Goal: Transaction & Acquisition: Book appointment/travel/reservation

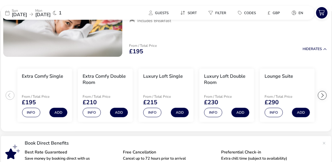
scroll to position [90, 0]
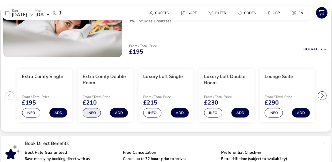
click at [91, 112] on button "Info" at bounding box center [92, 112] width 18 height 9
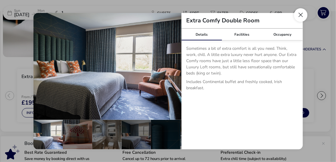
click at [302, 14] on button "Close dialog" at bounding box center [301, 15] width 14 height 14
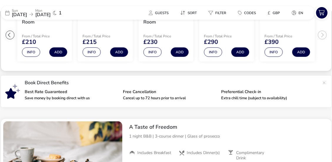
scroll to position [153, 0]
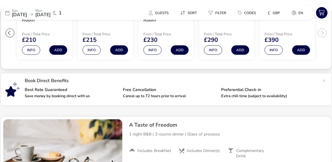
click at [207, 96] on p "Cancel up to 72 hours prior to arrival" at bounding box center [169, 96] width 93 height 4
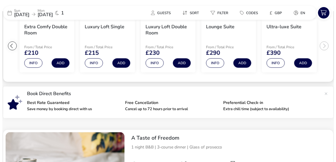
scroll to position [140, 0]
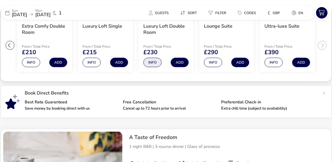
click at [154, 62] on button "Info" at bounding box center [152, 62] width 18 height 9
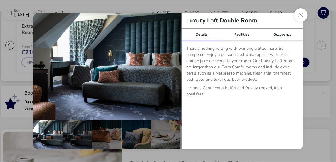
click at [154, 62] on img "details" at bounding box center [108, 66] width 148 height 107
click at [301, 15] on button "Close dialog" at bounding box center [301, 15] width 14 height 14
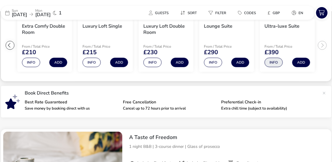
click at [274, 60] on button "Info" at bounding box center [273, 62] width 18 height 9
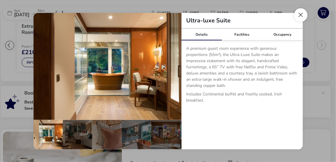
click at [301, 13] on button "Close dialog" at bounding box center [301, 15] width 14 height 14
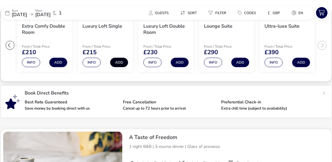
click at [117, 63] on button "Add" at bounding box center [119, 62] width 18 height 9
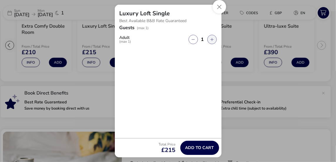
click at [211, 39] on button "button" at bounding box center [211, 39] width 9 height 9
click at [212, 40] on button "button" at bounding box center [211, 39] width 9 height 9
click at [205, 61] on div "Guests (max 1) Adult (max 1) 1" at bounding box center [168, 81] width 107 height 113
click at [212, 40] on button "button" at bounding box center [211, 39] width 9 height 9
click at [173, 71] on div "Guests (max 1) Adult (max 1) 1" at bounding box center [168, 81] width 107 height 113
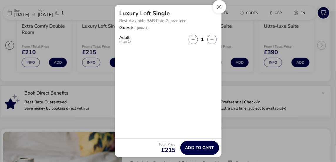
click at [220, 4] on button "Close" at bounding box center [220, 7] width 14 height 14
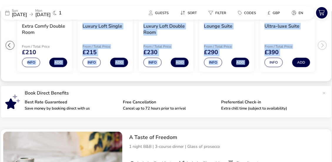
drag, startPoint x: 168, startPoint y: 80, endPoint x: 15, endPoint y: 59, distance: 153.9
click at [15, 59] on ul "Extra Comfy Single From / Total Price £195 Info Add Extra Comfy Double Room Fro…" at bounding box center [166, 45] width 330 height 72
drag, startPoint x: 15, startPoint y: 59, endPoint x: 58, endPoint y: 60, distance: 42.9
click at [58, 60] on button "Add" at bounding box center [58, 62] width 18 height 9
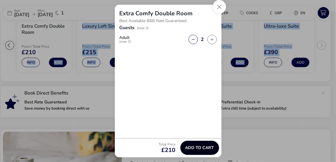
click at [200, 148] on span "Add to cart" at bounding box center [199, 147] width 29 height 4
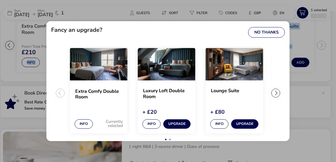
click at [200, 148] on div "Fancy an upgrade? No Thanks Extra Comfy Double Room Info Currently selected Lux…" at bounding box center [168, 81] width 336 height 162
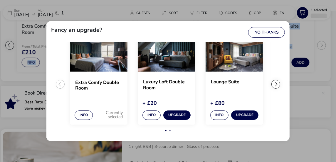
scroll to position [7, 0]
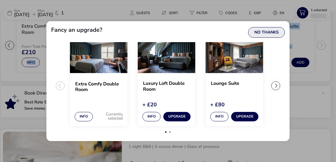
click at [267, 34] on button "No Thanks" at bounding box center [266, 32] width 37 height 11
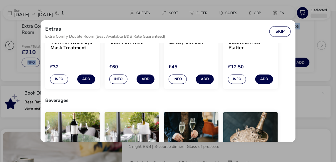
scroll to position [50, 0]
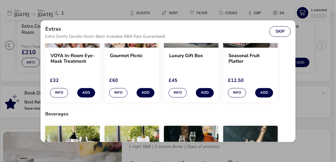
drag, startPoint x: 229, startPoint y: 106, endPoint x: 216, endPoint y: 32, distance: 75.2
click at [216, 32] on div "Extras Extra Comfy Double Room (Best Available B&B Rate Guaranteed) Skip" at bounding box center [168, 31] width 255 height 23
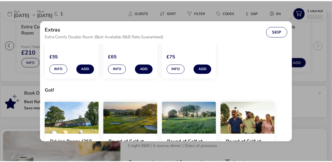
scroll to position [390, 0]
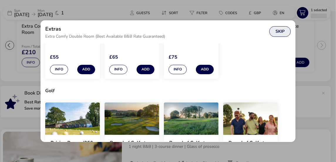
click at [278, 31] on button "Skip" at bounding box center [279, 31] width 21 height 11
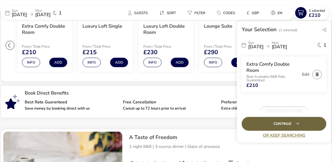
click at [287, 122] on div "Continue" at bounding box center [284, 124] width 85 height 14
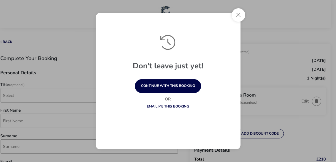
click at [171, 106] on link "Email me this booking" at bounding box center [168, 106] width 42 height 5
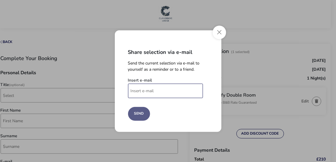
click at [147, 93] on input "Insert e-mail" at bounding box center [165, 90] width 75 height 14
type input "[EMAIL_ADDRESS][DOMAIN_NAME]"
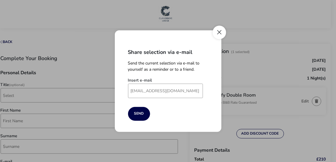
click at [219, 31] on button "Close" at bounding box center [220, 33] width 14 height 14
